Goal: Information Seeking & Learning: Find specific fact

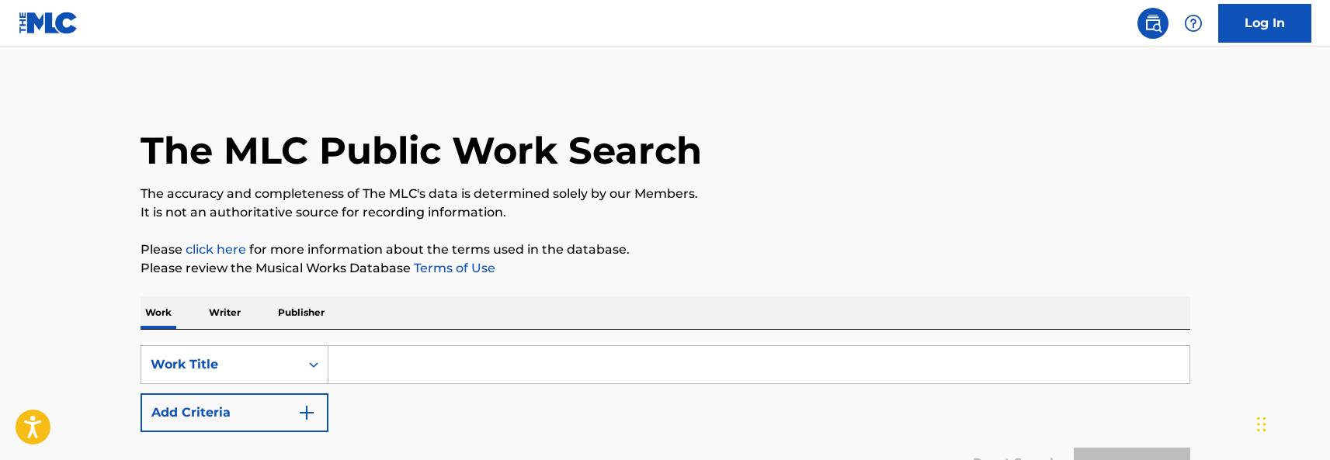
click at [411, 381] on input "Search Form" at bounding box center [758, 364] width 861 height 37
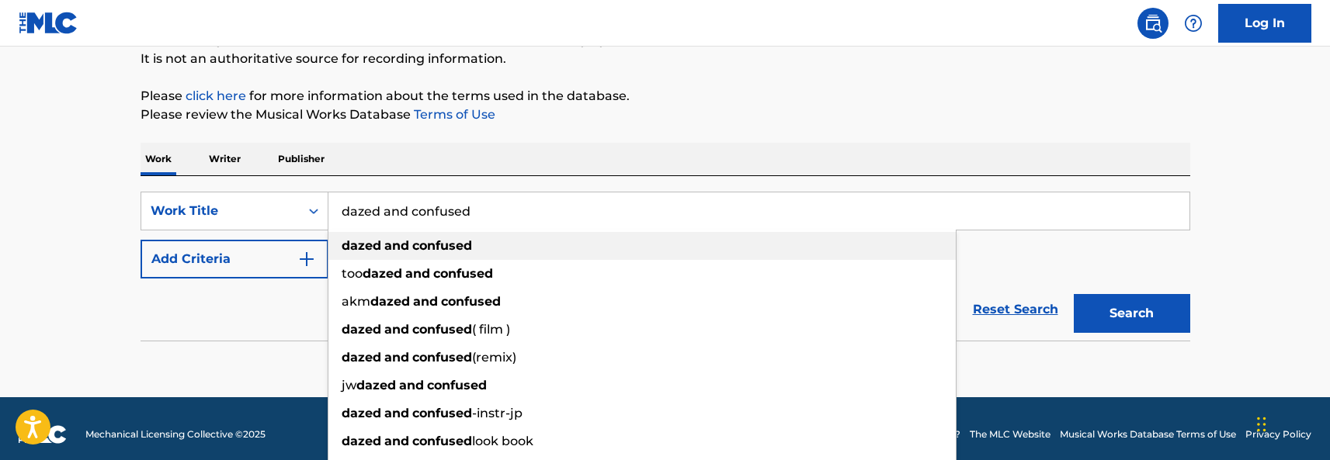
scroll to position [155, 0]
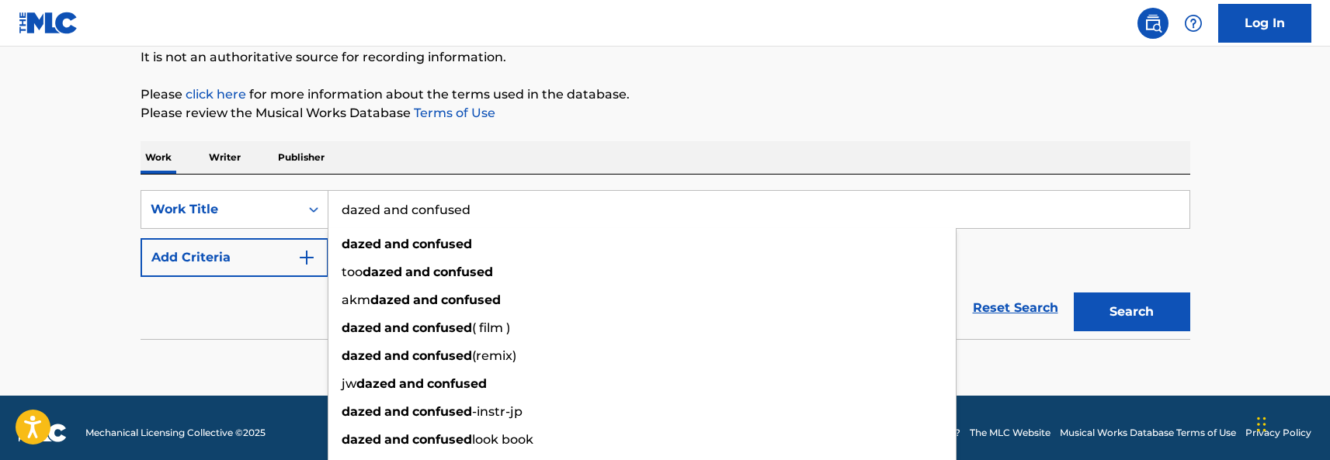
type input "dazed and confused"
click at [279, 318] on div "Reset Search Search" at bounding box center [666, 308] width 1050 height 62
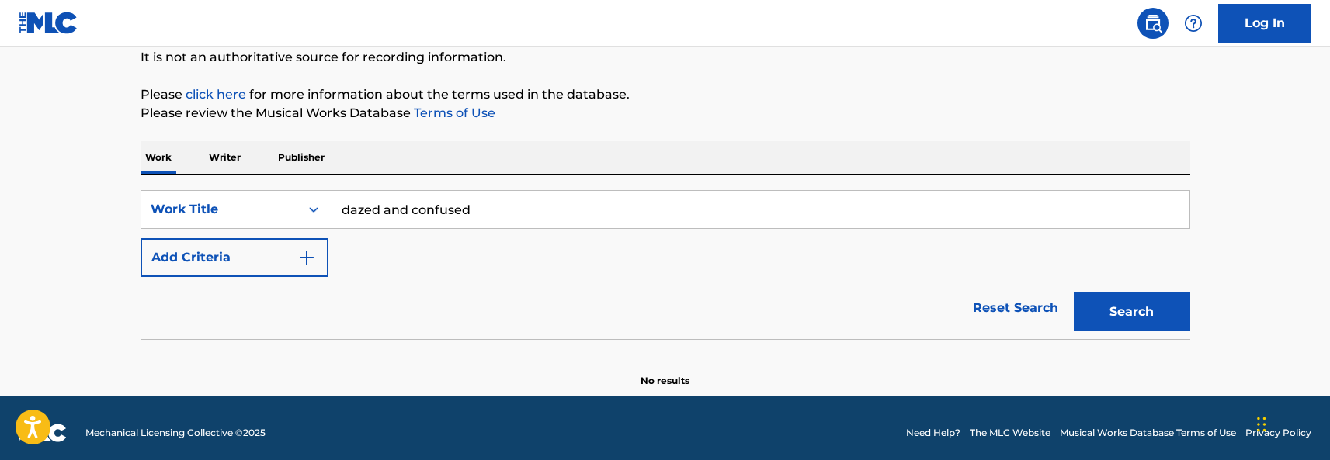
click at [1098, 311] on button "Search" at bounding box center [1132, 312] width 116 height 39
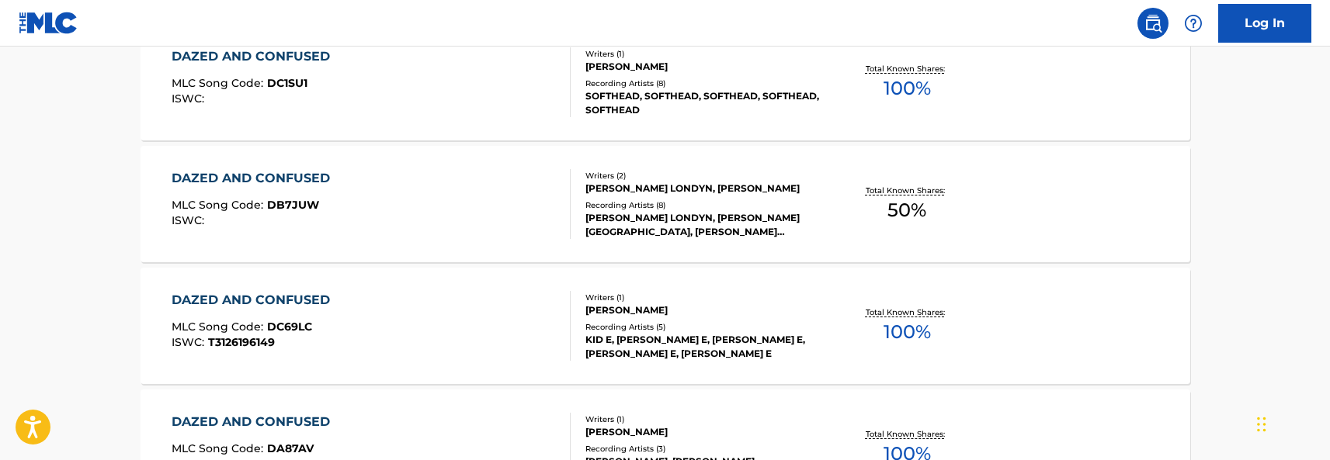
scroll to position [233, 0]
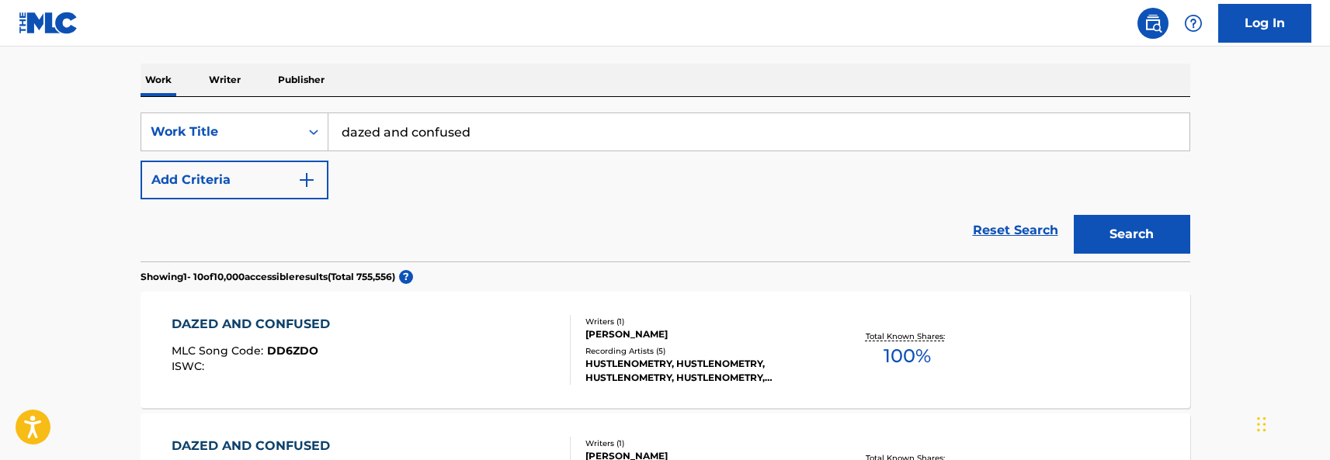
click at [300, 160] on div "SearchWithCriteria618c73ed-496c-44e3-8ef8-1539c45ae77e Work Title dazed and con…" at bounding box center [666, 156] width 1050 height 87
click at [307, 173] on img "Search Form" at bounding box center [306, 180] width 19 height 19
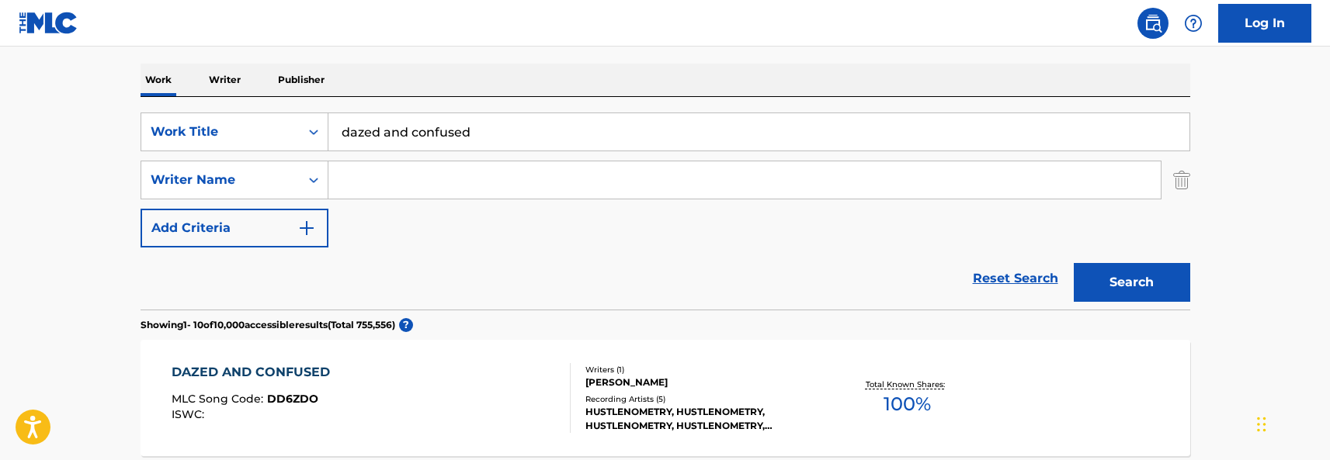
click at [399, 175] on input "Search Form" at bounding box center [744, 179] width 832 height 37
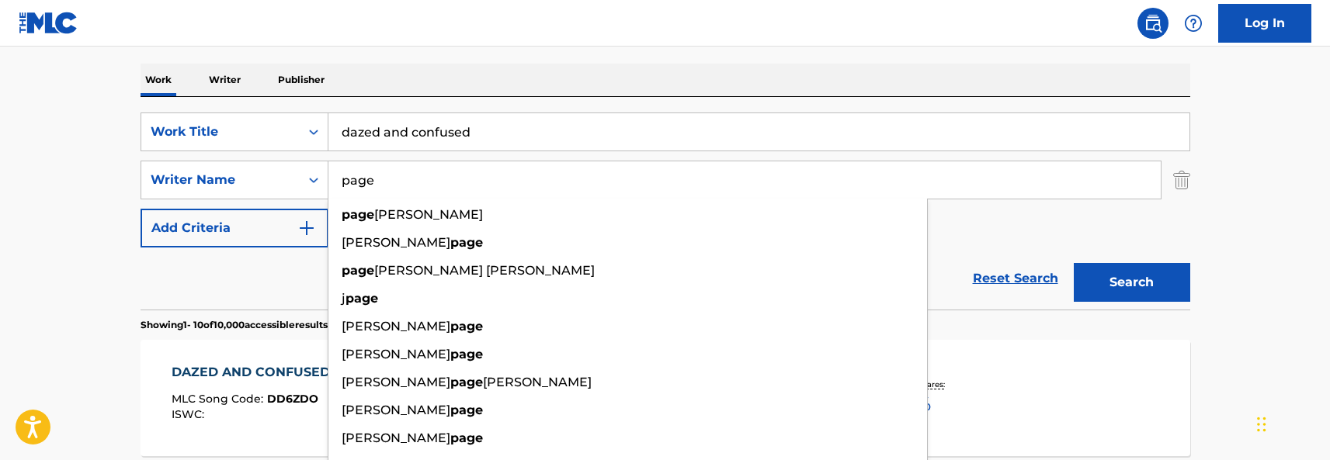
type input "page"
click at [1074, 263] on button "Search" at bounding box center [1132, 282] width 116 height 39
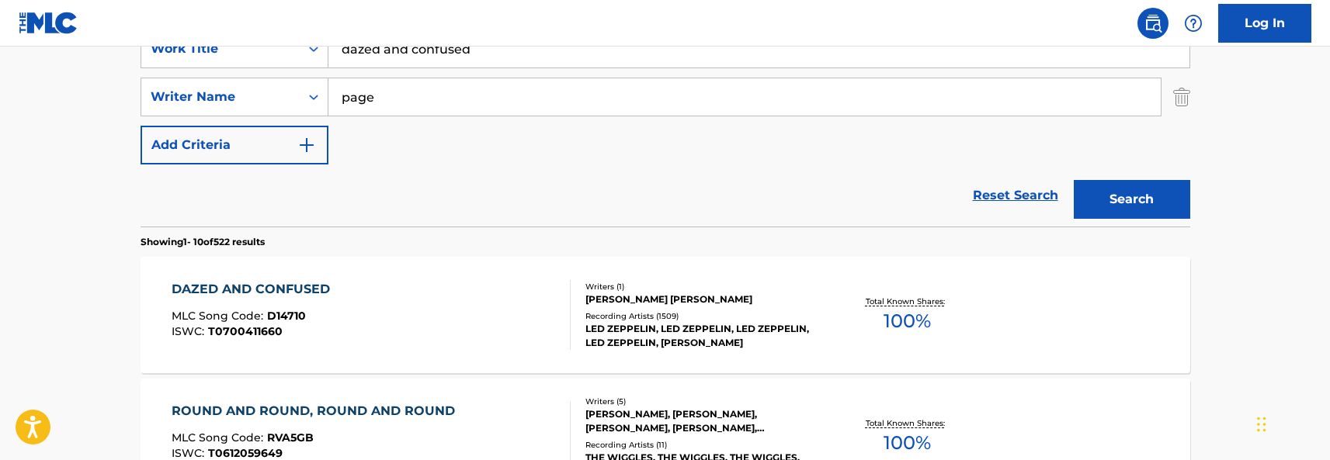
scroll to position [388, 0]
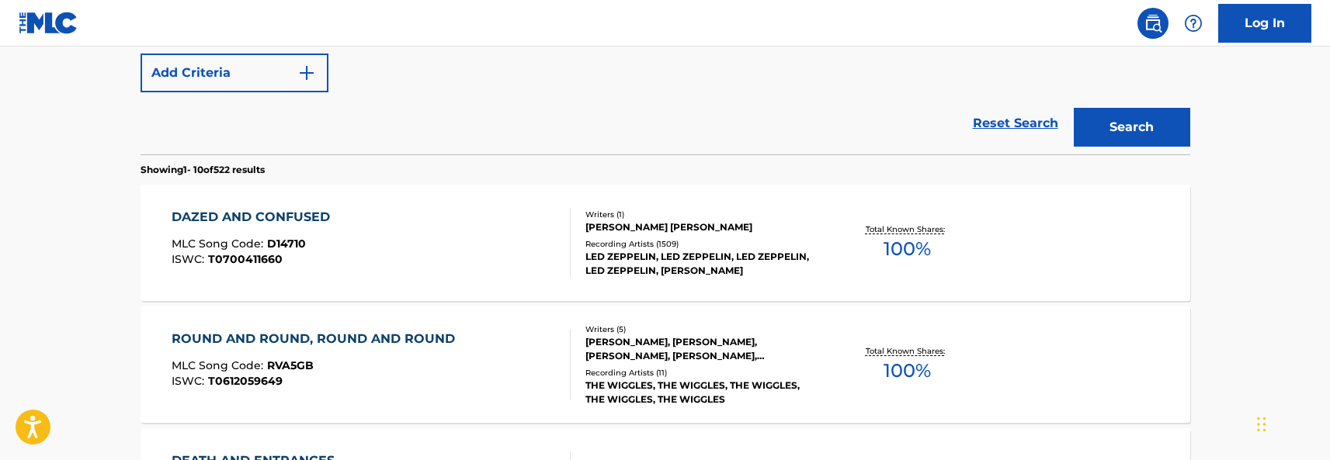
click at [406, 245] on div "DAZED AND CONFUSED MLC Song Code : D14710 ISWC : T0700411660" at bounding box center [371, 243] width 399 height 70
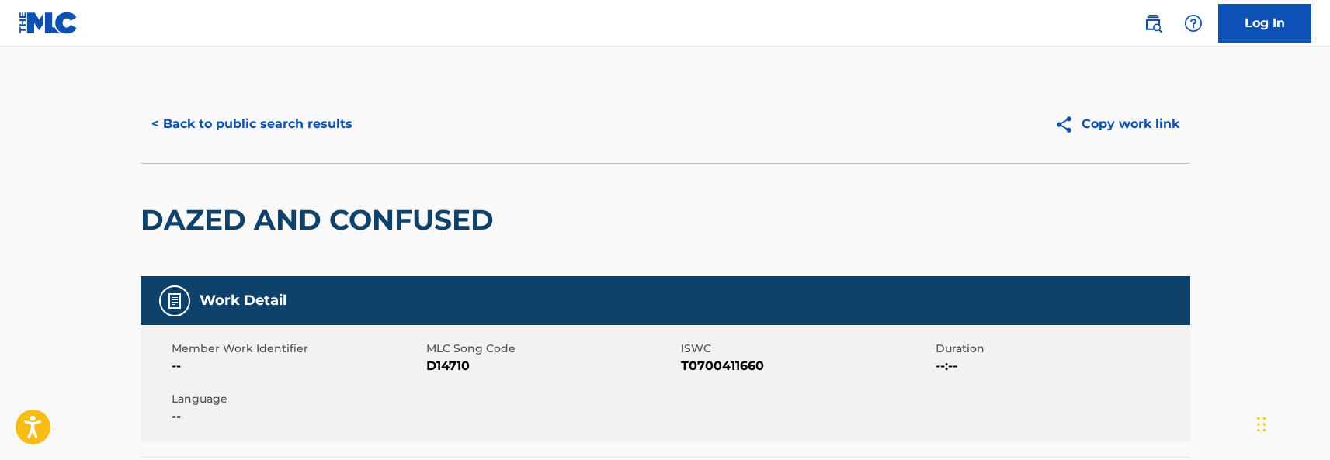
click at [1140, 127] on button "Copy work link" at bounding box center [1116, 124] width 147 height 39
click at [343, 122] on button "< Back to public search results" at bounding box center [252, 124] width 223 height 39
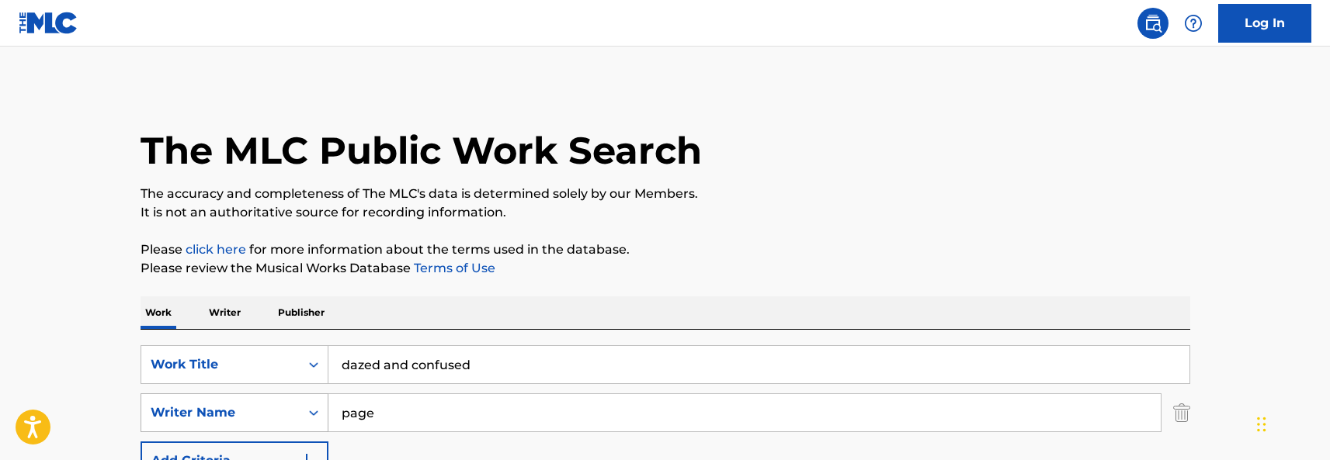
drag, startPoint x: 404, startPoint y: 400, endPoint x: 323, endPoint y: 401, distance: 80.7
click at [323, 401] on div "SearchWithCriteria4ebc92dc-c47e-460b-b555-8760e5583336 Writer Name page" at bounding box center [666, 413] width 1050 height 39
type input "[PERSON_NAME]"
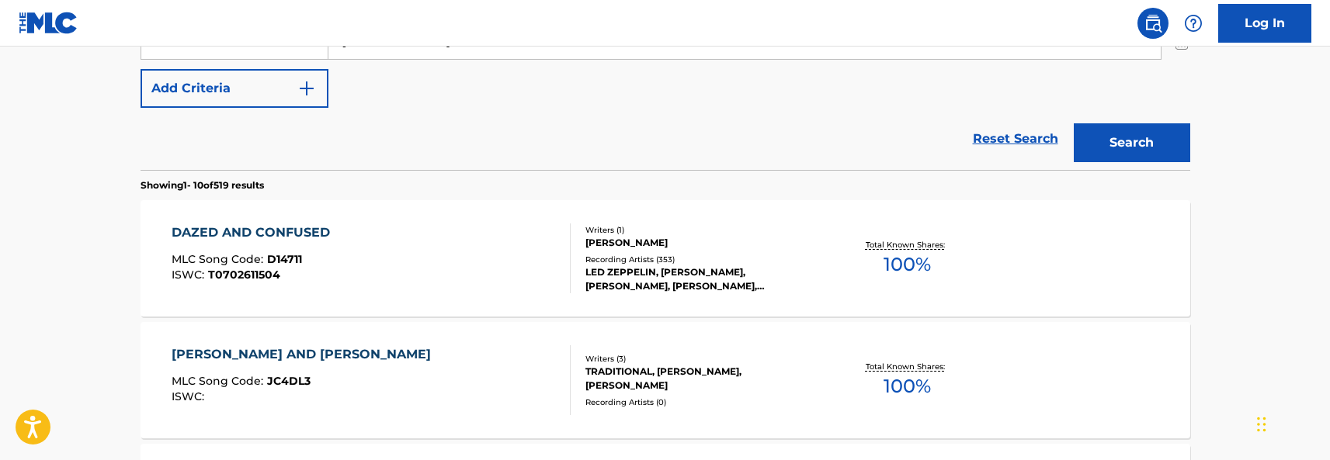
scroll to position [388, 0]
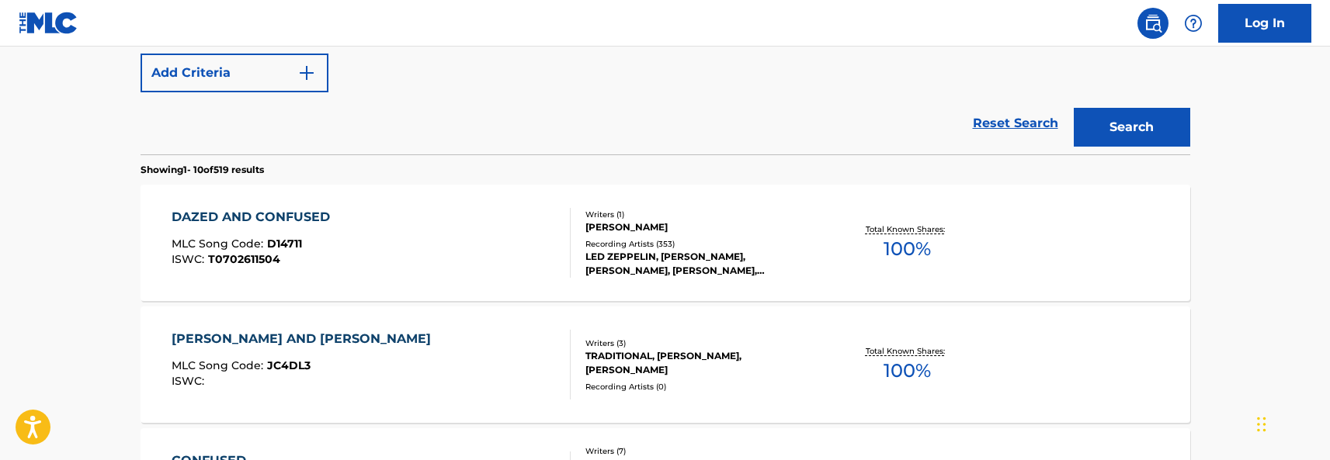
click at [371, 227] on div "DAZED AND CONFUSED MLC Song Code : D14711 ISWC : T0702611504" at bounding box center [371, 243] width 399 height 70
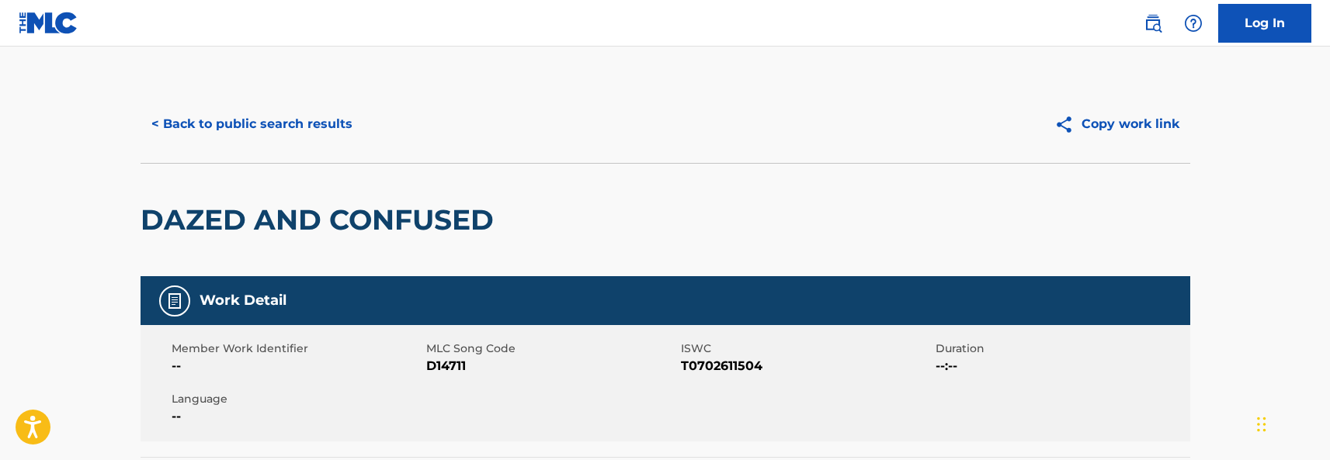
click at [1116, 117] on button "Copy work link" at bounding box center [1116, 124] width 147 height 39
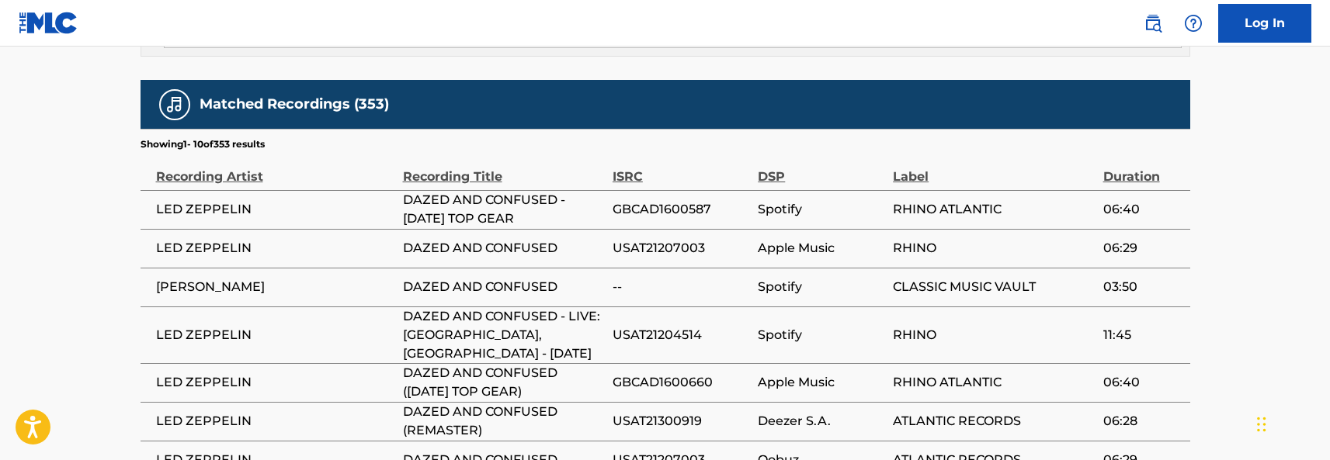
scroll to position [932, 0]
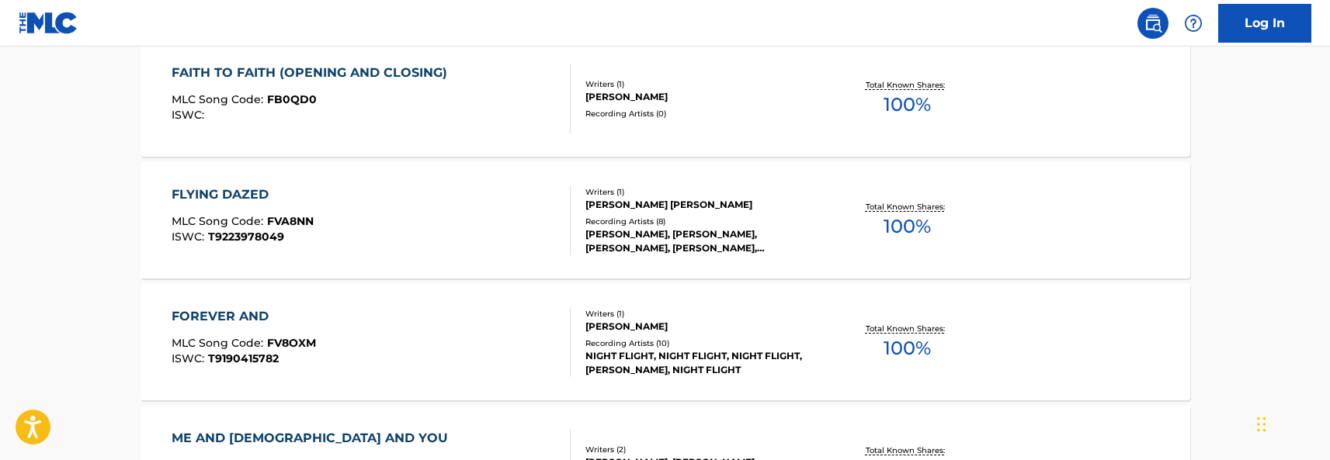
scroll to position [477, 0]
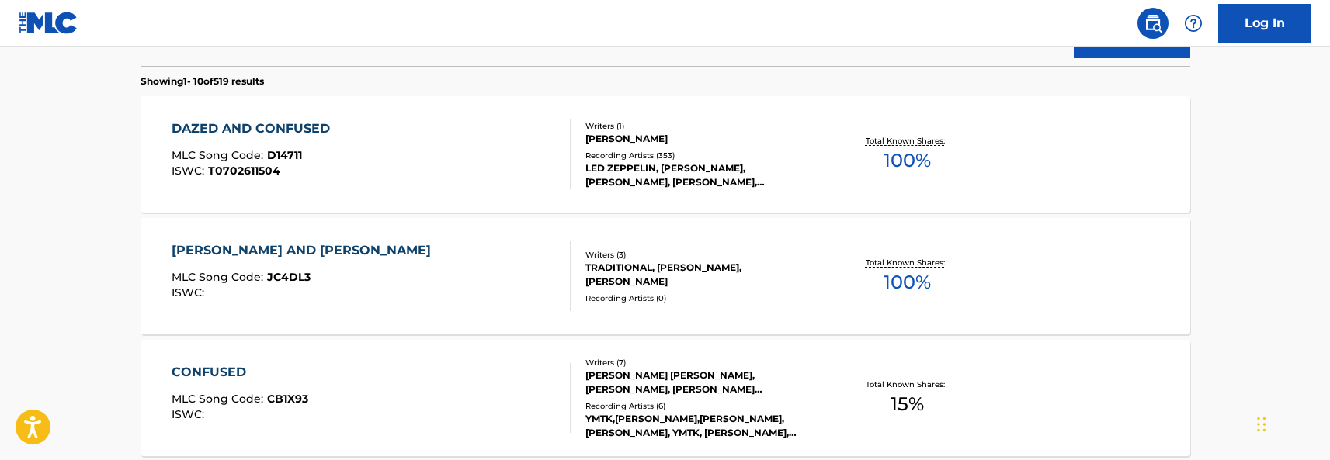
click at [390, 192] on div "DAZED AND CONFUSED MLC Song Code : D14711 ISWC : T0702611504 Writers ( 1 ) [PER…" at bounding box center [666, 154] width 1050 height 116
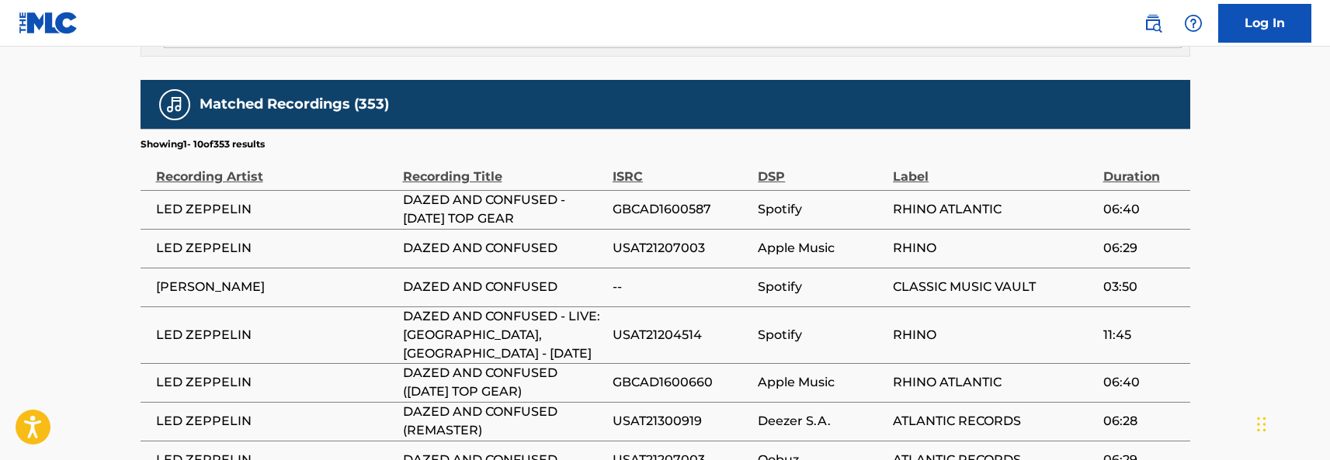
scroll to position [1242, 0]
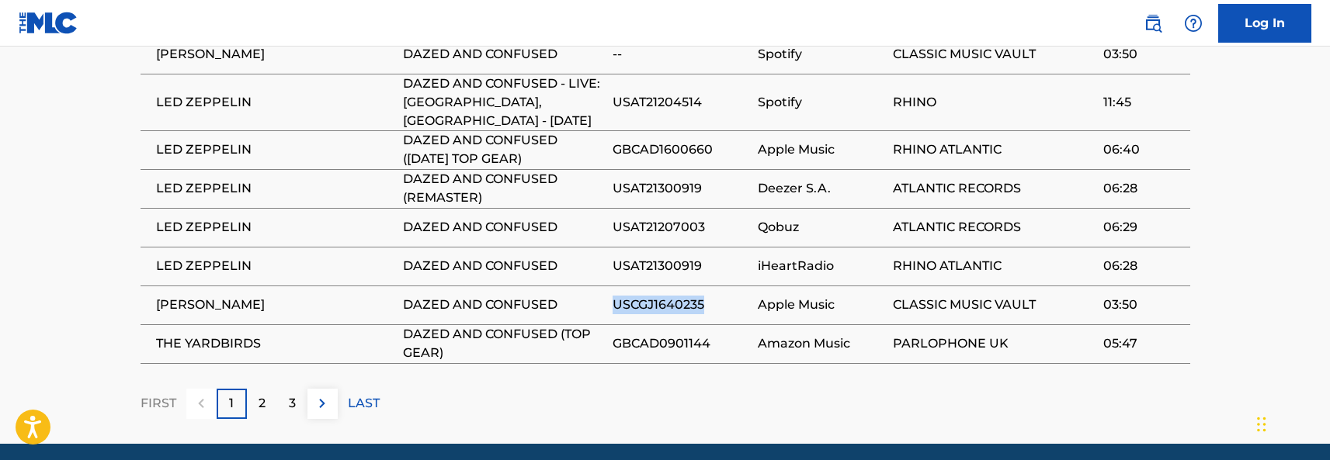
drag, startPoint x: 710, startPoint y: 278, endPoint x: 616, endPoint y: 277, distance: 93.9
click at [616, 296] on span "USCGJ1640235" at bounding box center [680, 305] width 137 height 19
copy span "USCGJ1640235"
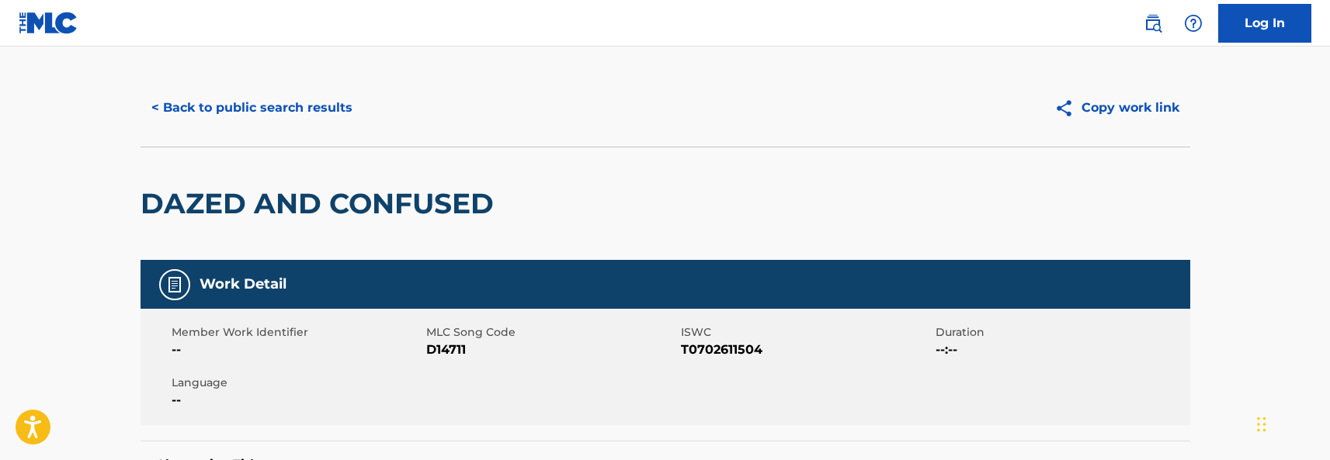
scroll to position [0, 0]
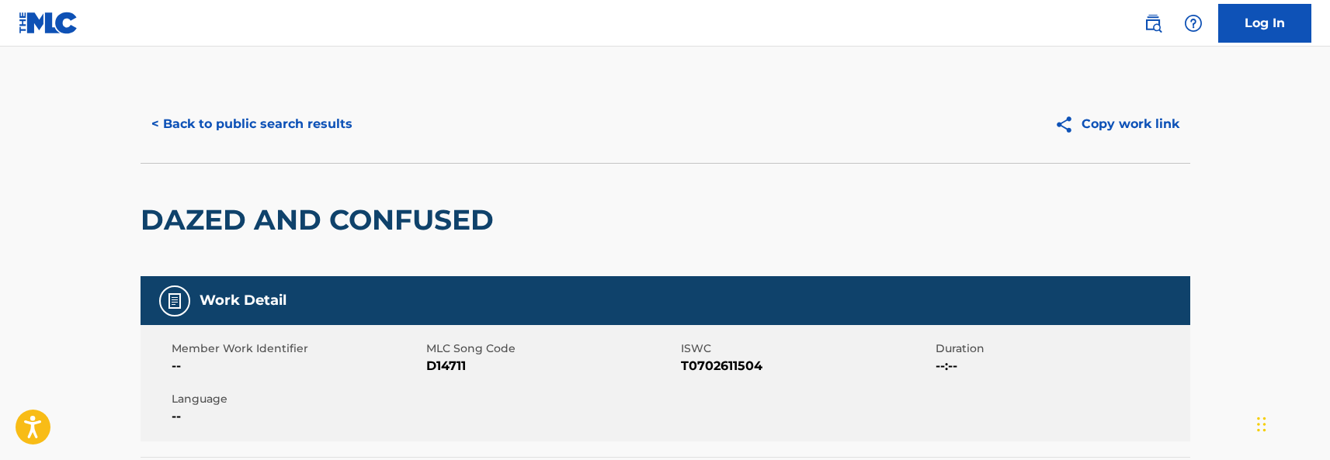
click at [304, 137] on button "< Back to public search results" at bounding box center [252, 124] width 223 height 39
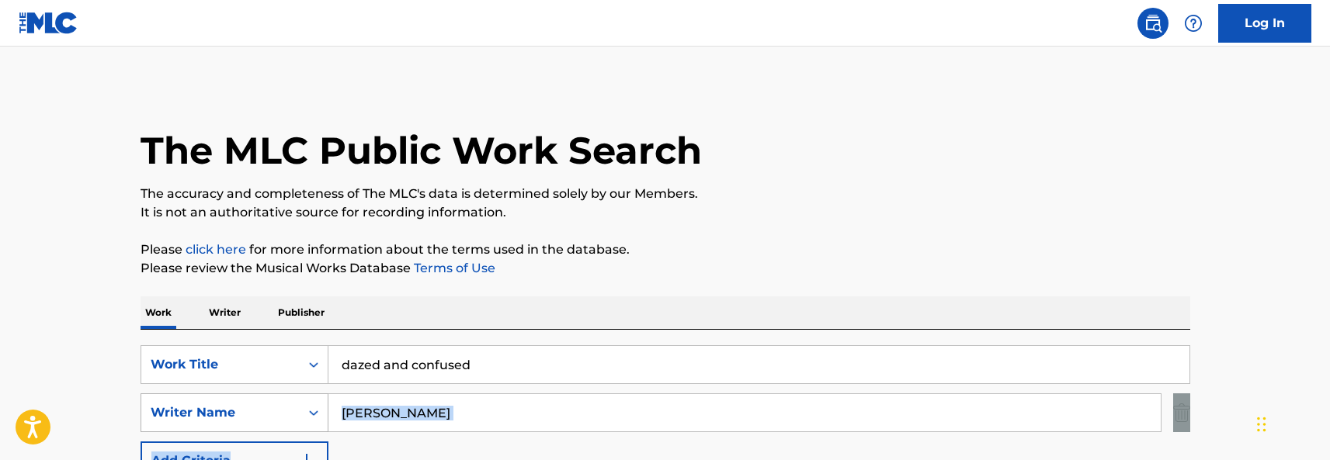
drag, startPoint x: 474, startPoint y: 436, endPoint x: 324, endPoint y: 404, distance: 153.9
click at [324, 404] on div "SearchWithCriteria618c73ed-496c-44e3-8ef8-1539c45ae77e Work Title dazed and con…" at bounding box center [666, 412] width 1050 height 135
click at [350, 411] on input "[PERSON_NAME]" at bounding box center [744, 412] width 832 height 37
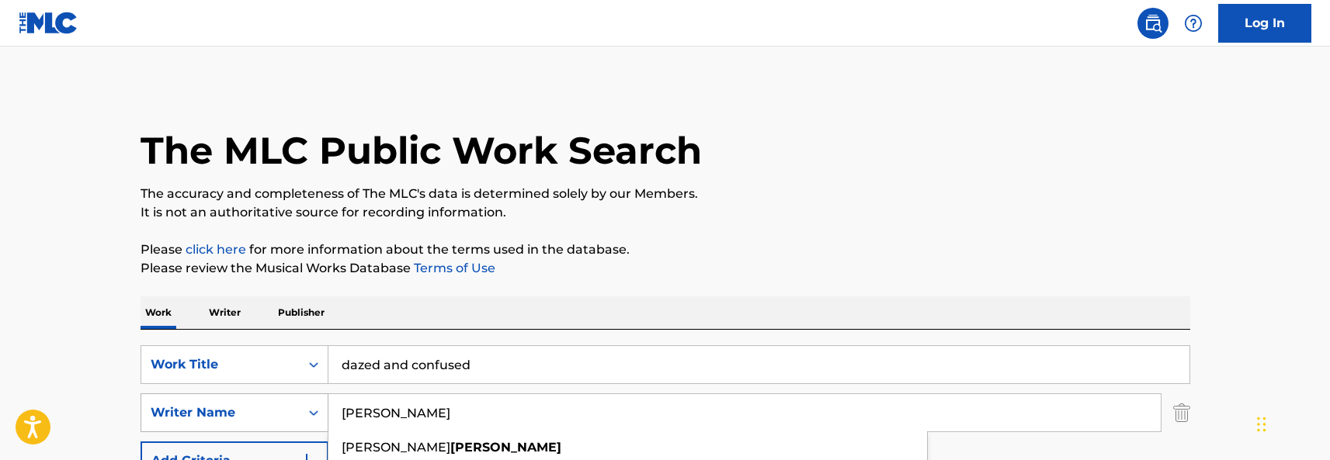
drag, startPoint x: 435, startPoint y: 409, endPoint x: 307, endPoint y: 408, distance: 128.1
click at [307, 408] on div "SearchWithCriteria4ebc92dc-c47e-460b-b555-8760e5583336 Writer Name [PERSON_NAME…" at bounding box center [666, 413] width 1050 height 39
type input "page"
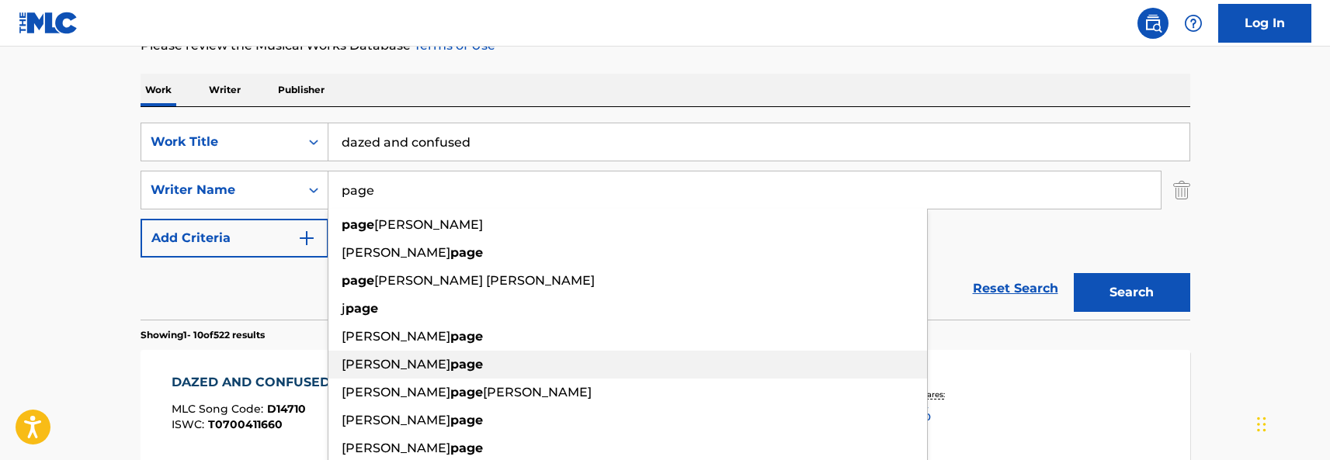
scroll to position [233, 0]
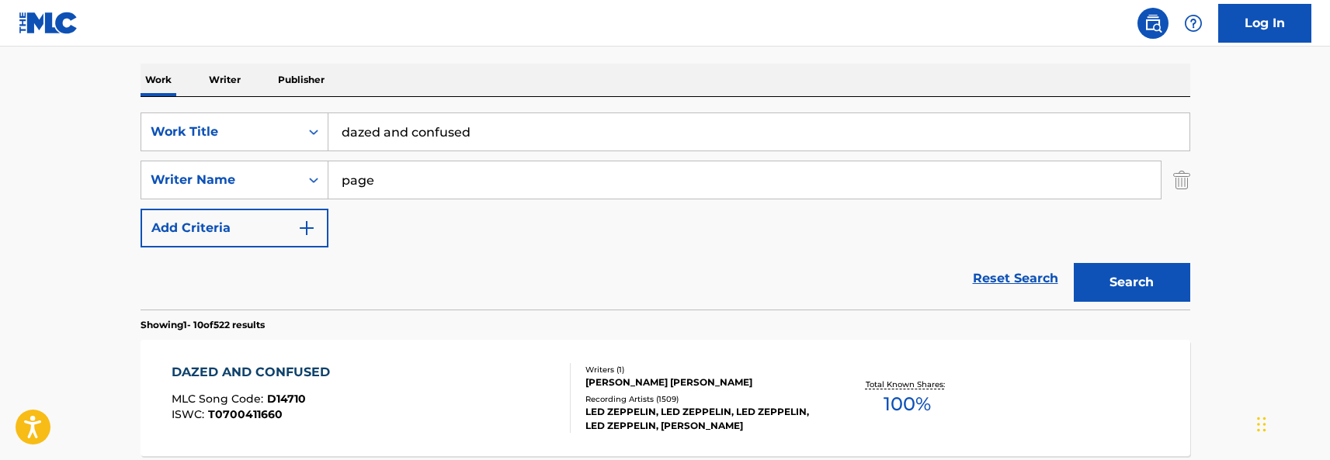
click at [1133, 285] on button "Search" at bounding box center [1132, 282] width 116 height 39
click at [315, 405] on div "MLC Song Code : D14710" at bounding box center [255, 402] width 166 height 16
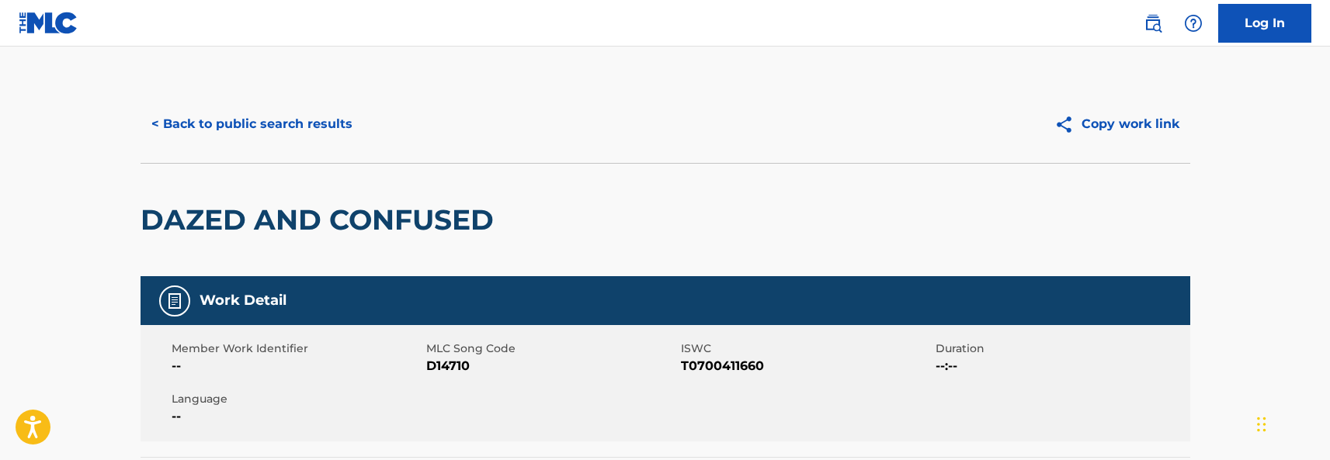
click at [269, 130] on button "< Back to public search results" at bounding box center [252, 124] width 223 height 39
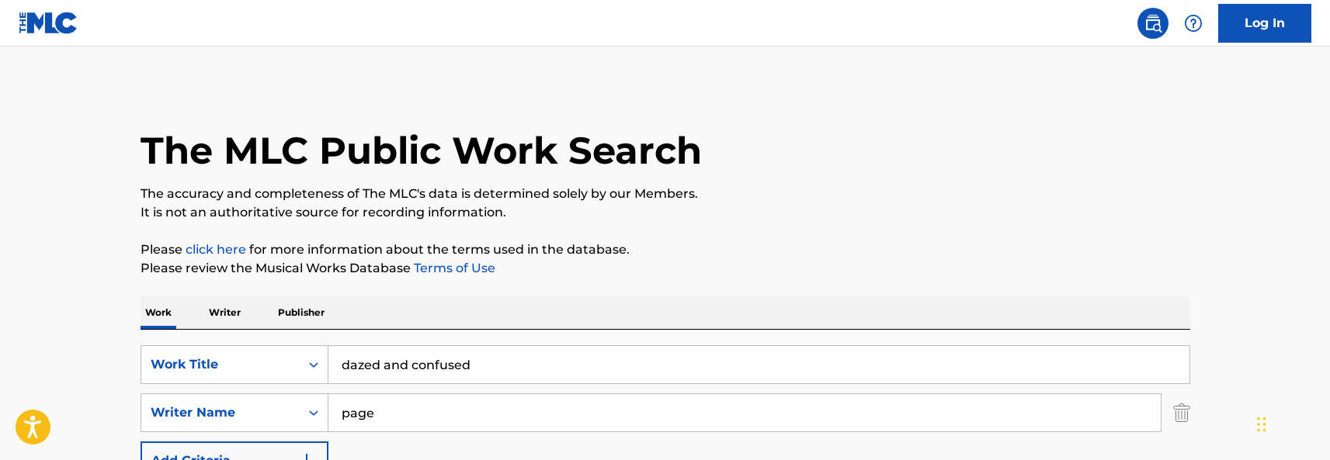
scroll to position [233, 0]
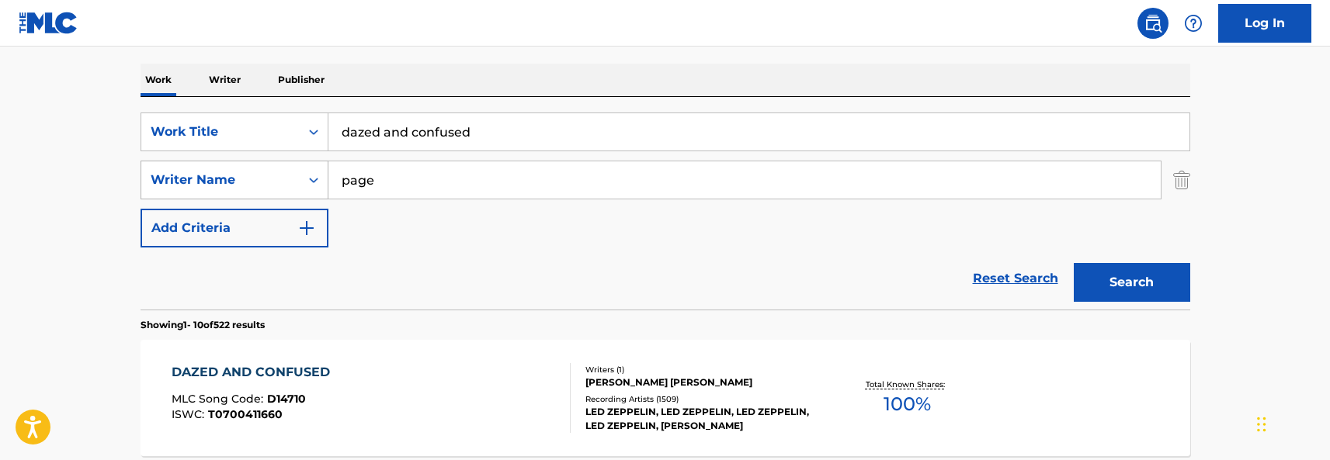
drag, startPoint x: 386, startPoint y: 183, endPoint x: 244, endPoint y: 161, distance: 143.8
click at [244, 161] on div "SearchWithCriteria4ebc92dc-c47e-460b-b555-8760e5583336 Writer Name page" at bounding box center [666, 180] width 1050 height 39
click at [1146, 283] on button "Search" at bounding box center [1132, 282] width 116 height 39
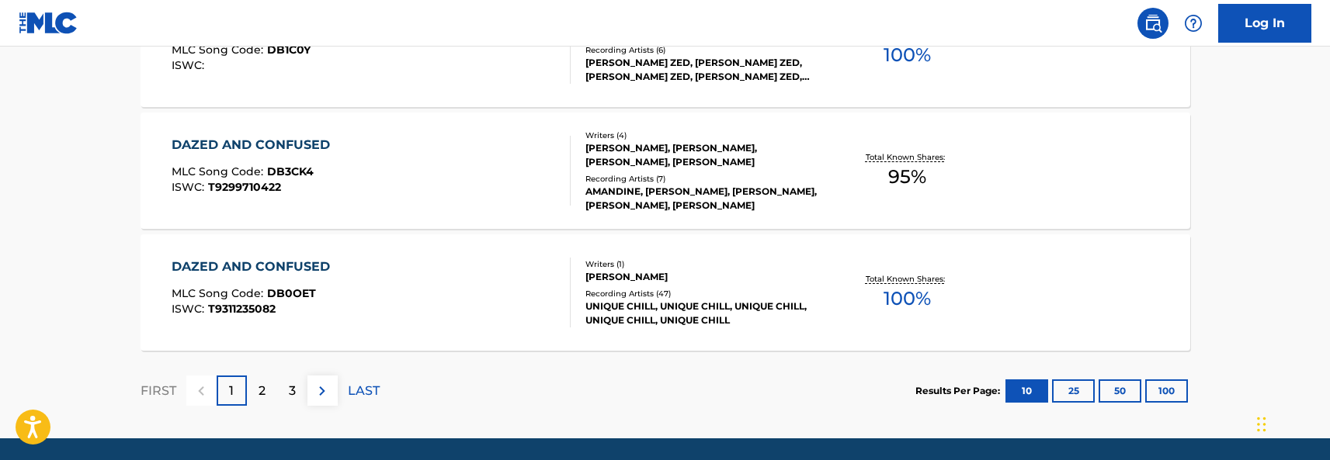
scroll to position [1475, 0]
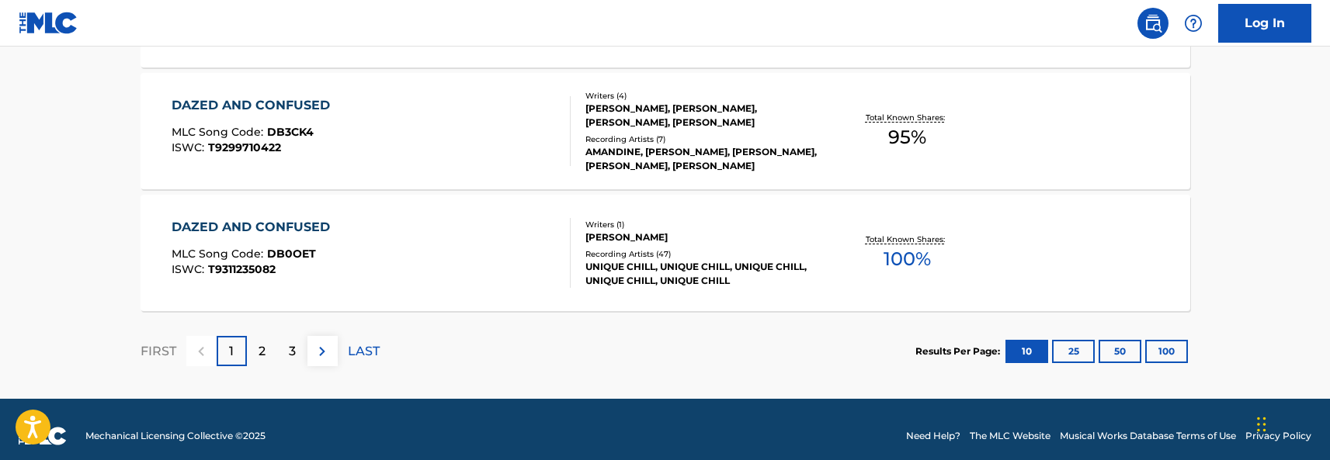
click at [314, 348] on img at bounding box center [322, 351] width 19 height 19
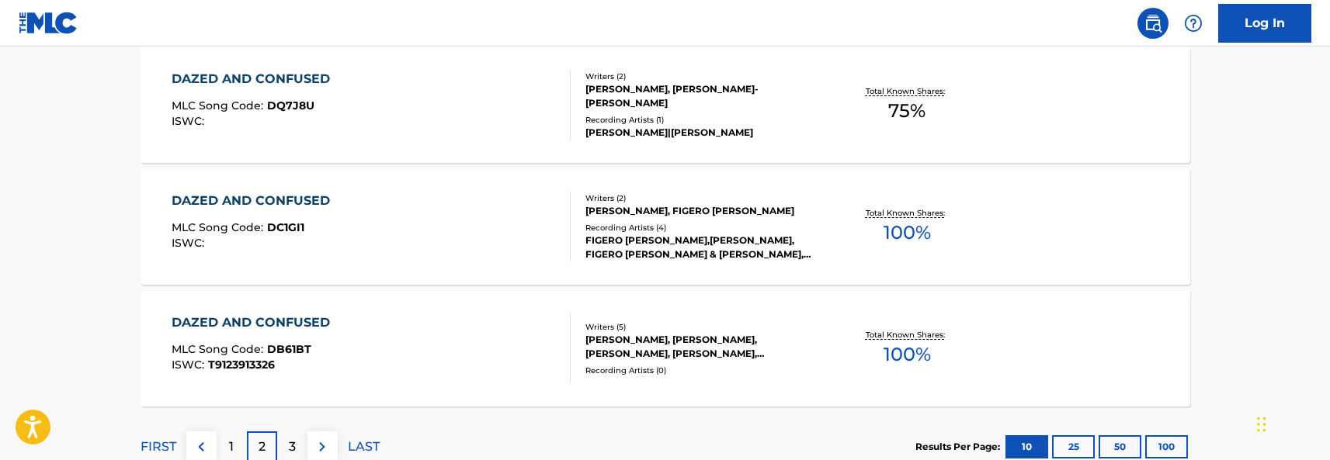
scroll to position [1397, 0]
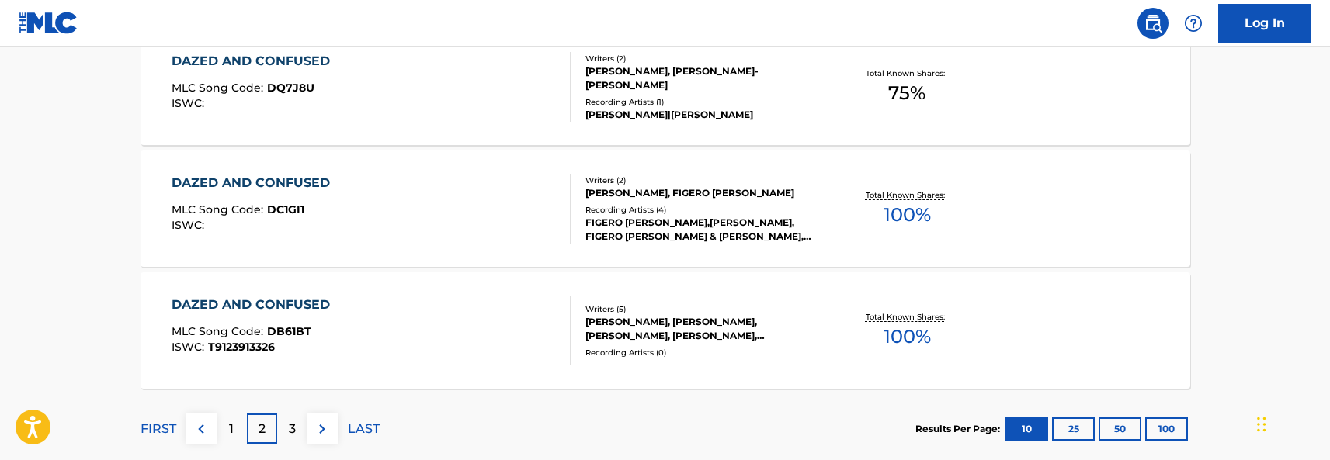
click at [1083, 429] on button "25" at bounding box center [1073, 429] width 43 height 23
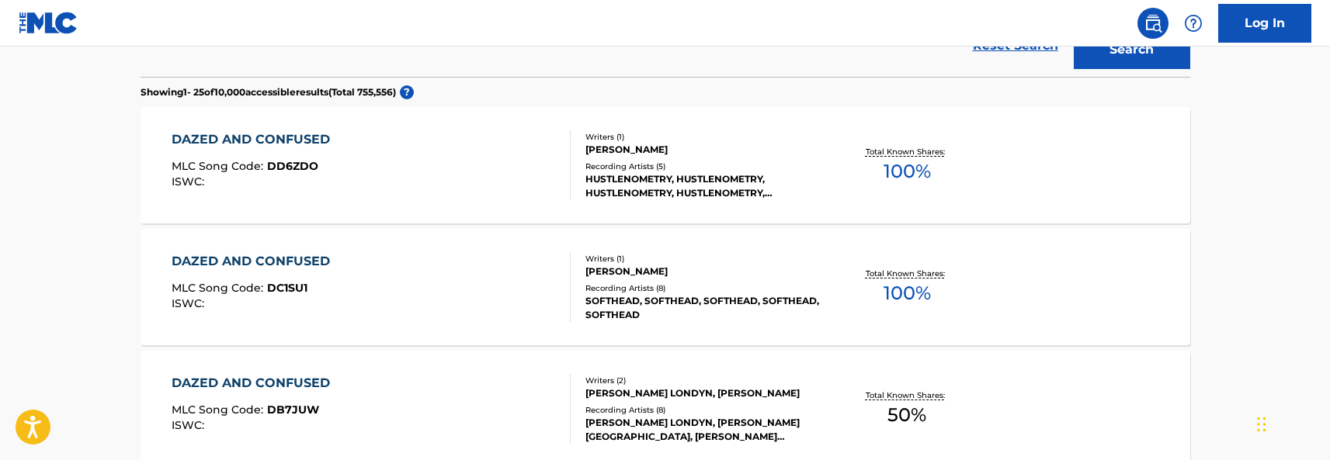
scroll to position [78, 0]
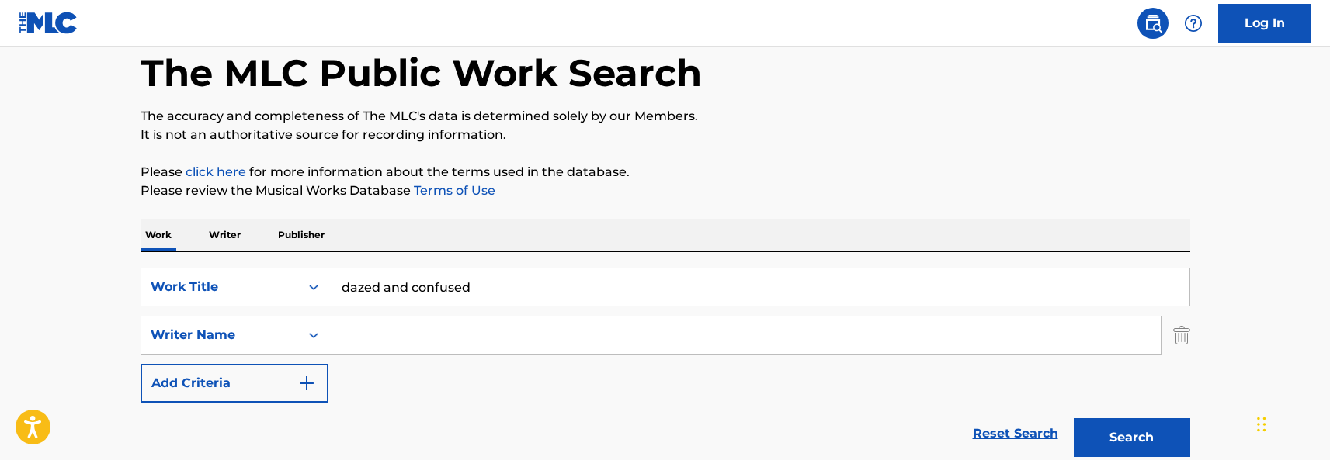
click at [435, 342] on input "Search Form" at bounding box center [744, 335] width 832 height 37
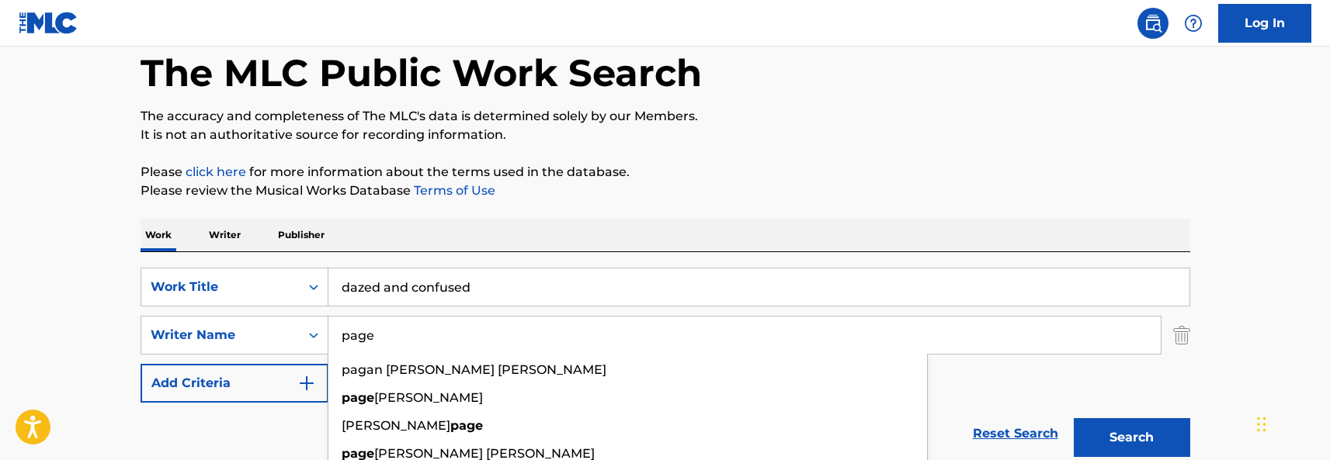
type input "page"
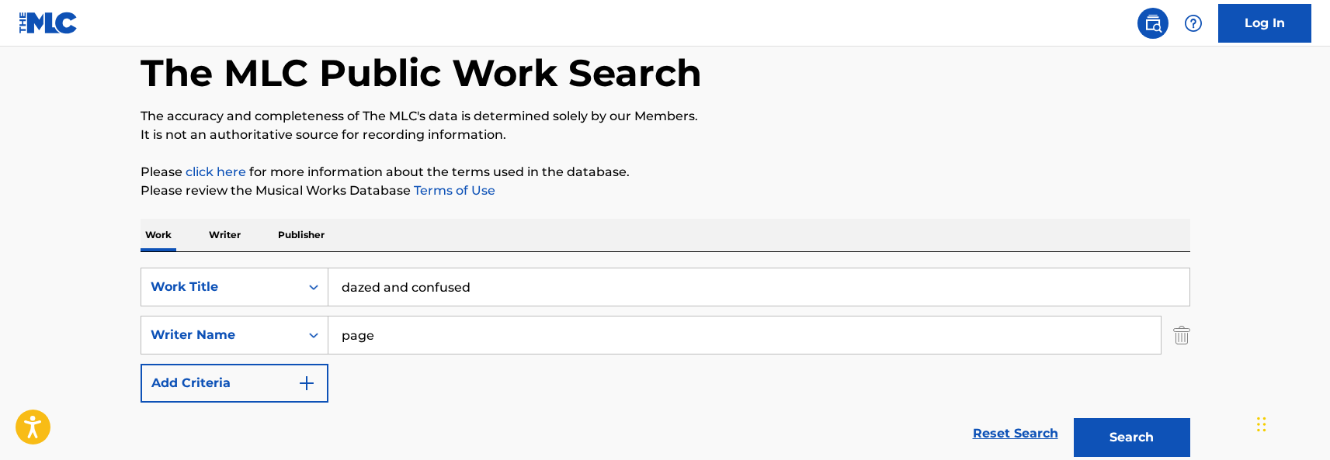
click at [1110, 433] on button "Search" at bounding box center [1132, 437] width 116 height 39
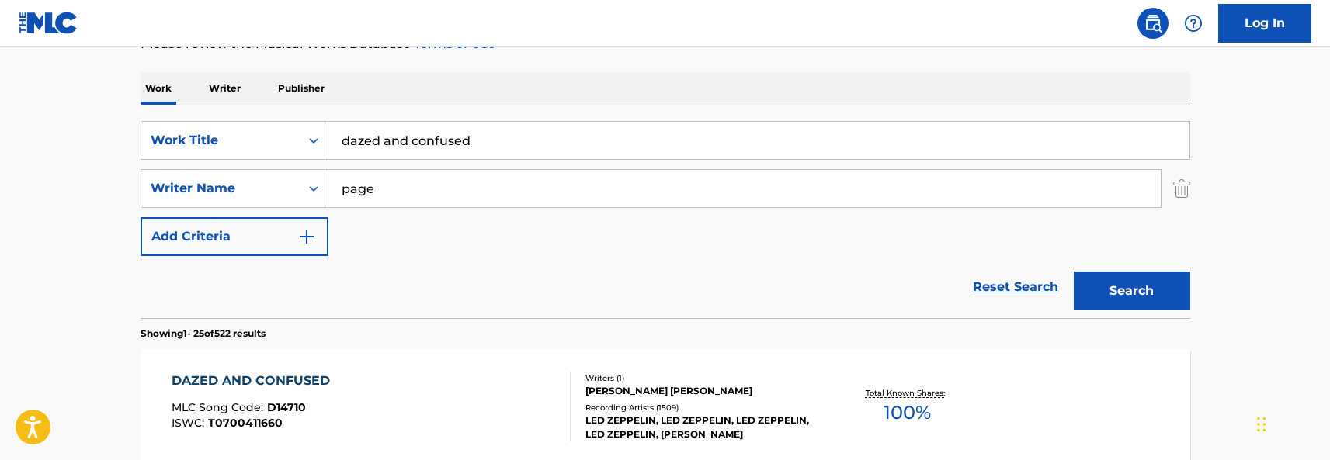
scroll to position [264, 0]
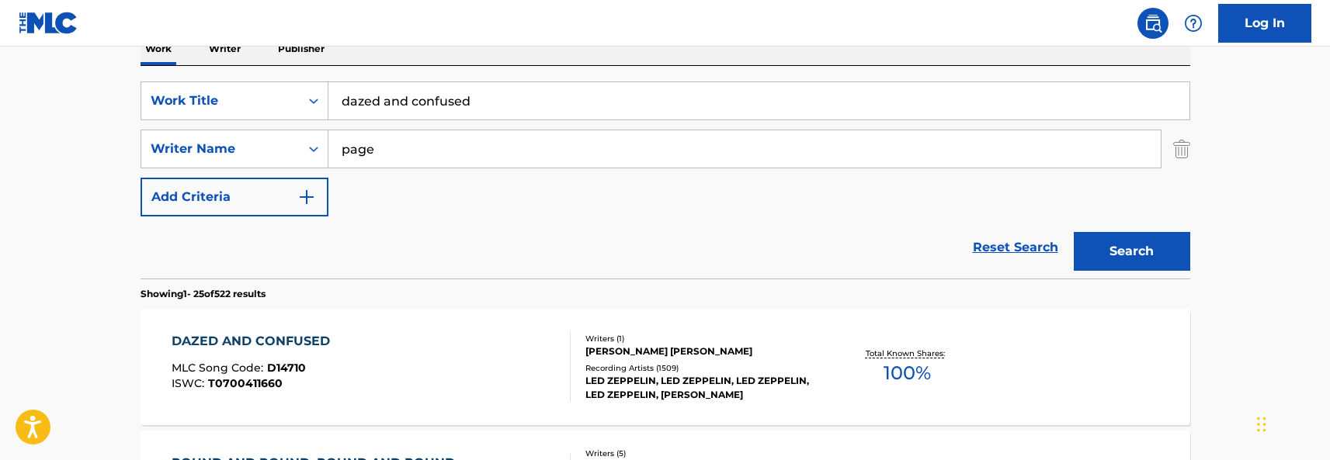
click at [378, 342] on div "DAZED AND CONFUSED MLC Song Code : D14710 ISWC : T0700411660" at bounding box center [371, 367] width 399 height 70
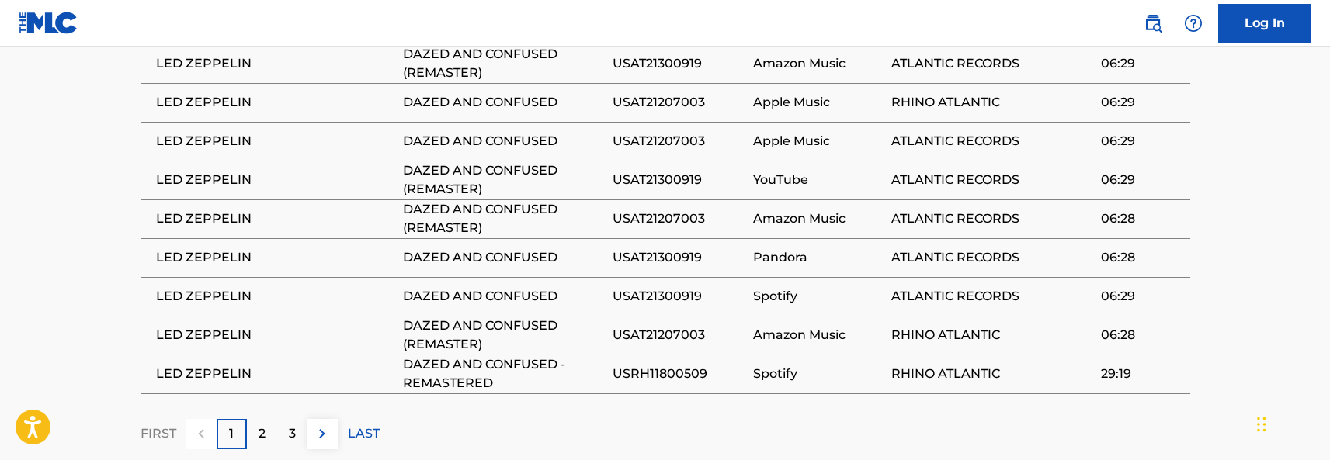
scroll to position [1359, 0]
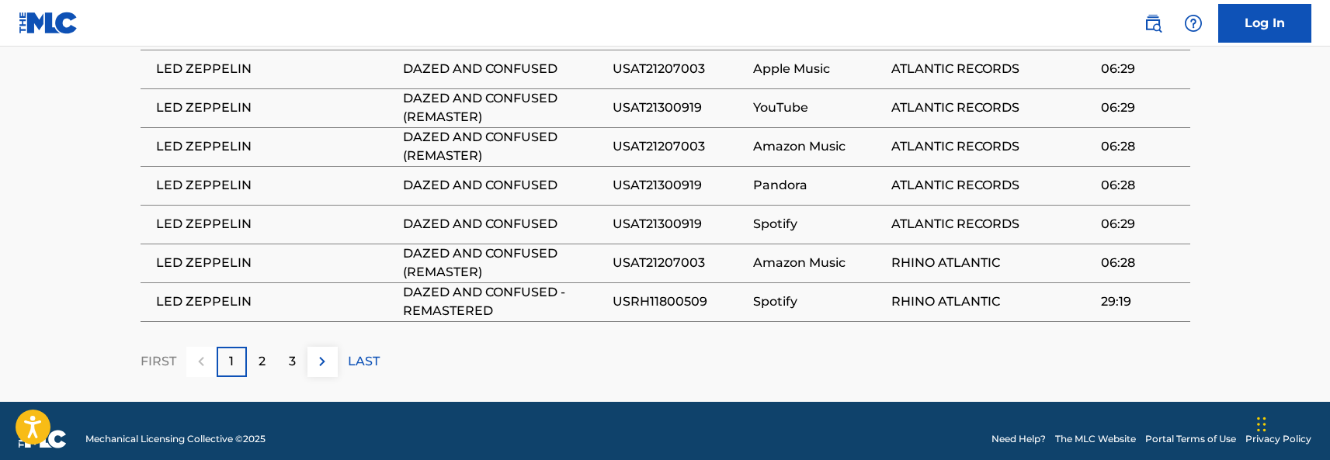
click at [366, 352] on p "LAST" at bounding box center [364, 361] width 32 height 19
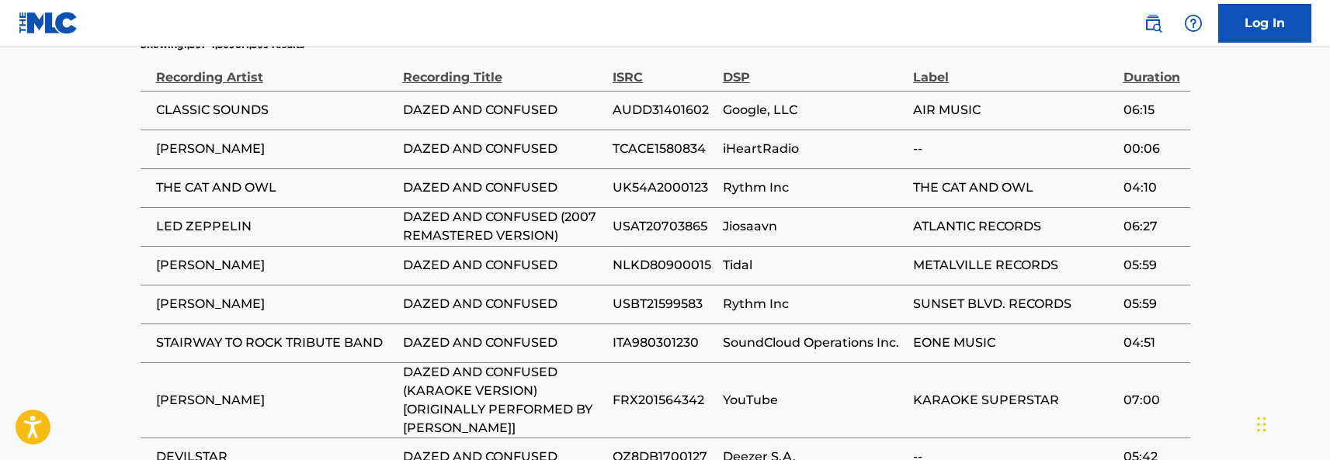
scroll to position [1279, 0]
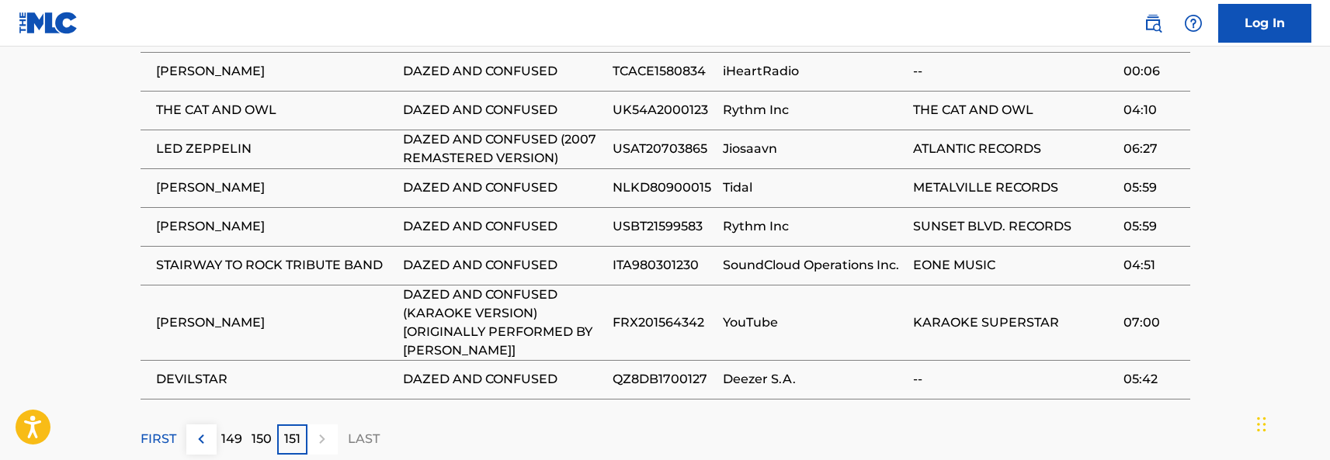
click at [205, 430] on img at bounding box center [201, 439] width 19 height 19
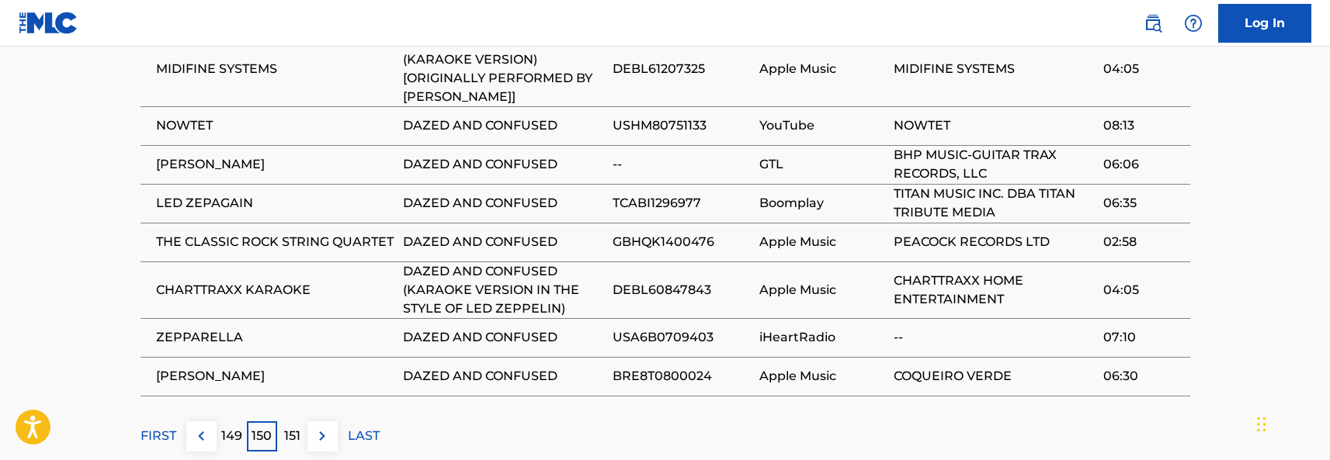
scroll to position [1357, 0]
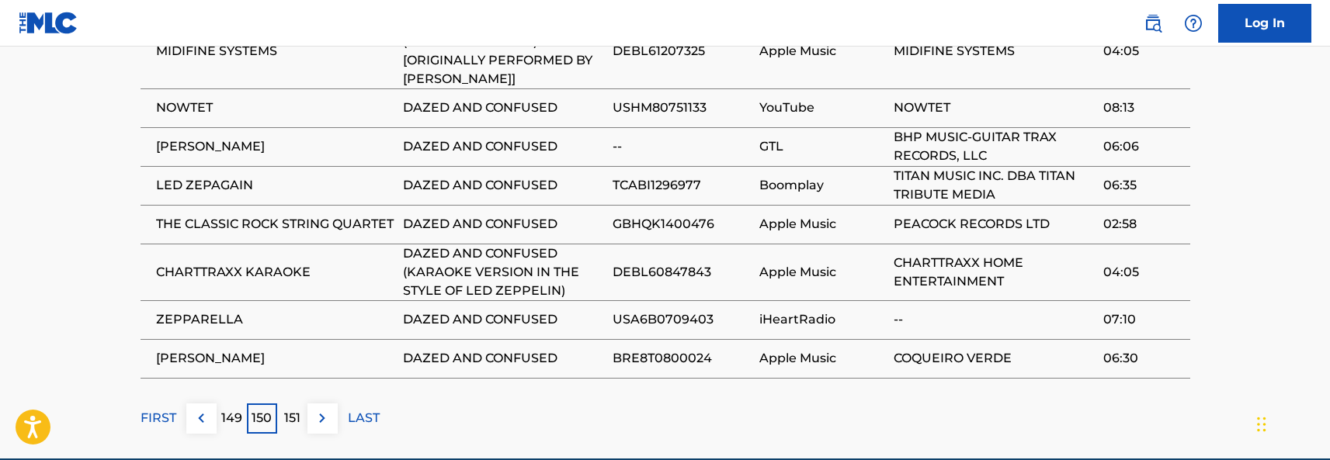
click at [193, 409] on img at bounding box center [201, 418] width 19 height 19
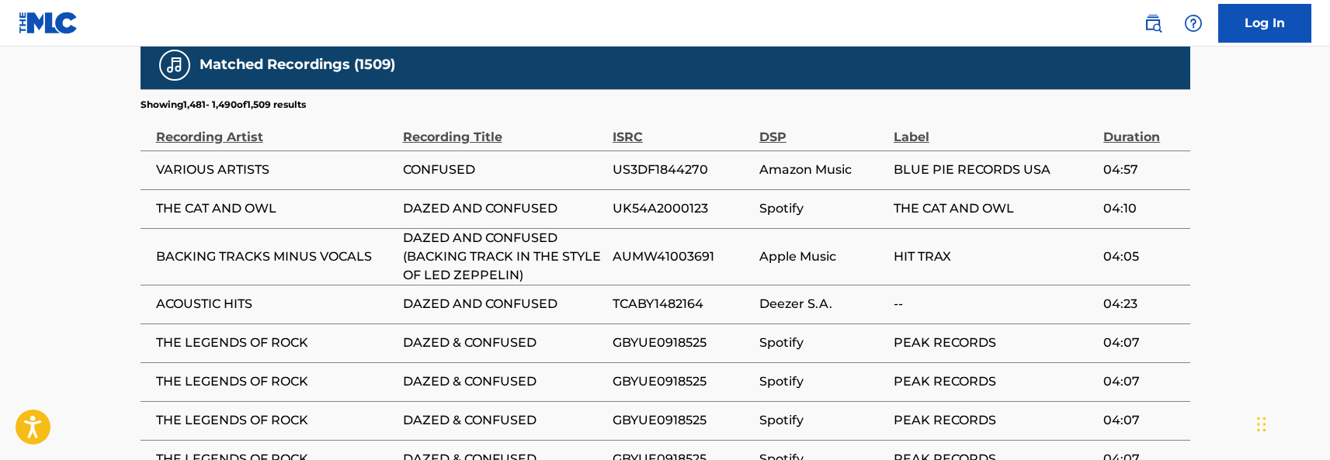
scroll to position [1124, 0]
